Goal: Ask a question

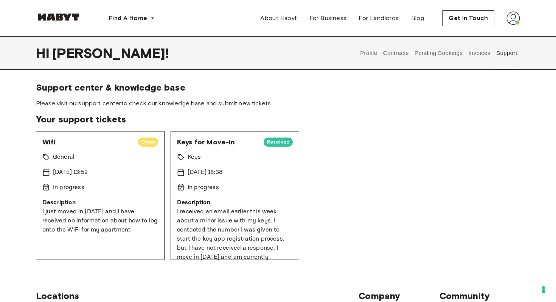
click at [18, 96] on div "Support center & knowledge base Please visit our support center to check our kn…" at bounding box center [278, 171] width 545 height 178
